Goal: Information Seeking & Learning: Understand process/instructions

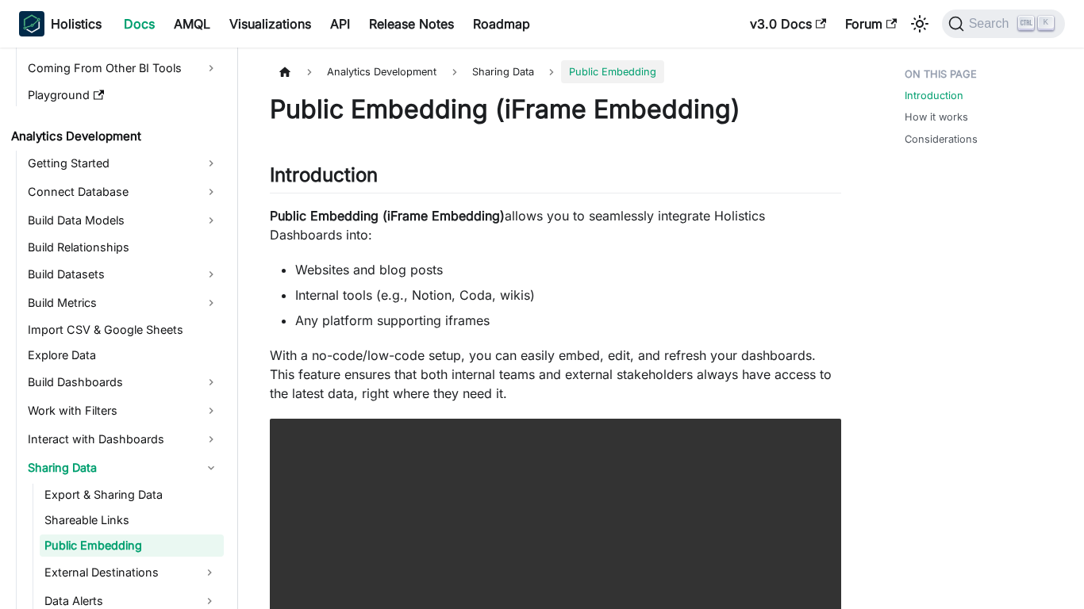
scroll to position [230, 0]
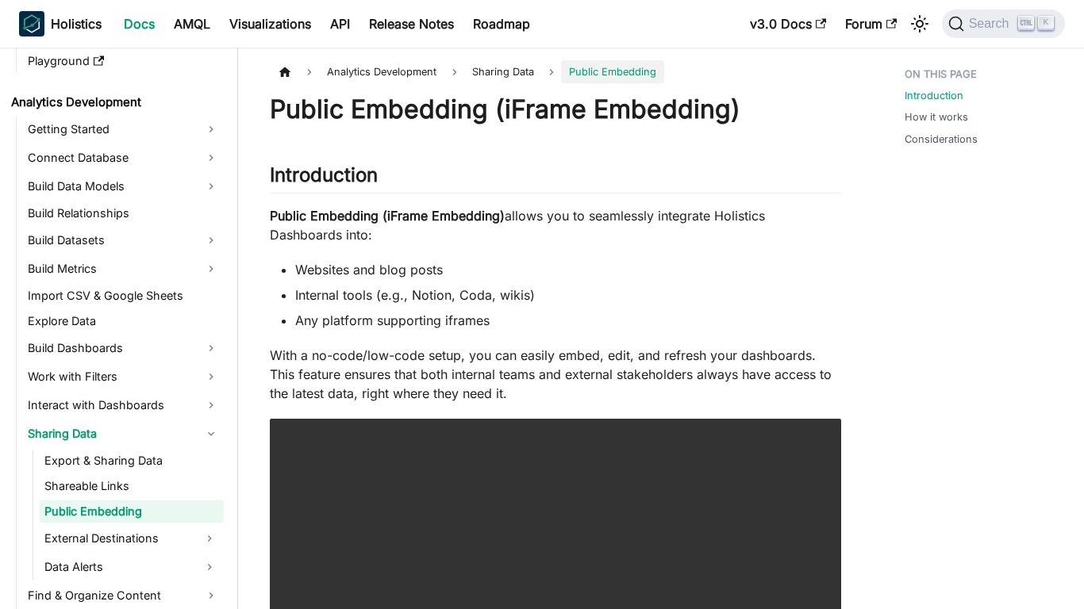
scroll to position [230, 0]
